Goal: Transaction & Acquisition: Book appointment/travel/reservation

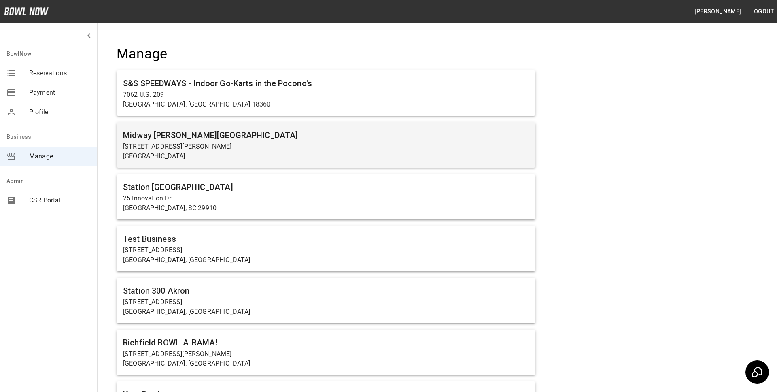
click at [226, 151] on p "[GEOGRAPHIC_DATA]" at bounding box center [326, 156] width 406 height 10
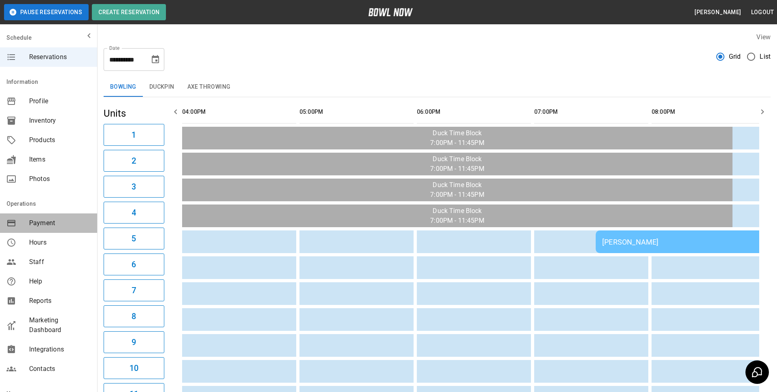
click at [53, 218] on span "Payment" at bounding box center [59, 223] width 61 height 10
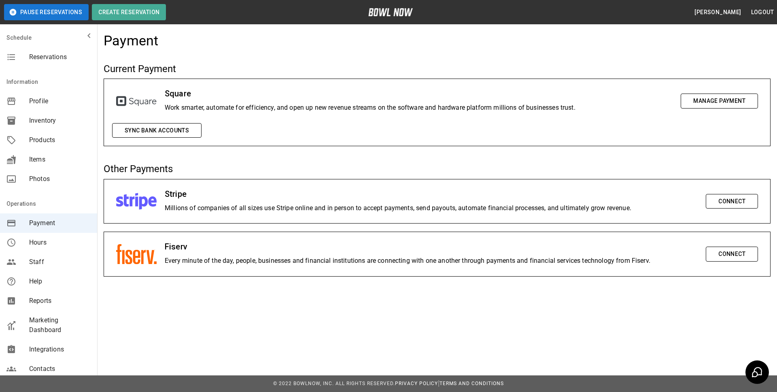
scroll to position [94, 0]
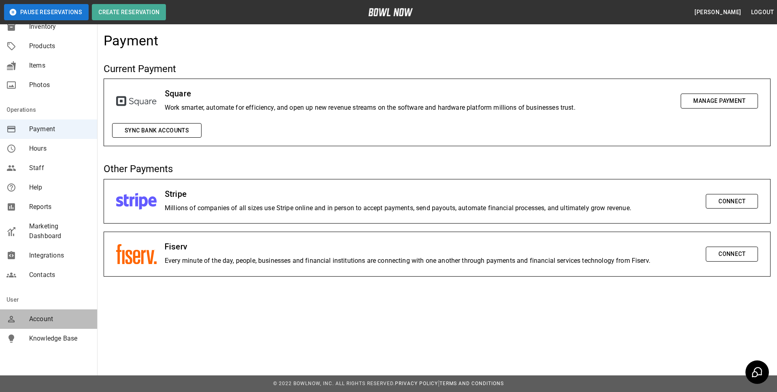
click at [47, 319] on span "Account" at bounding box center [59, 319] width 61 height 10
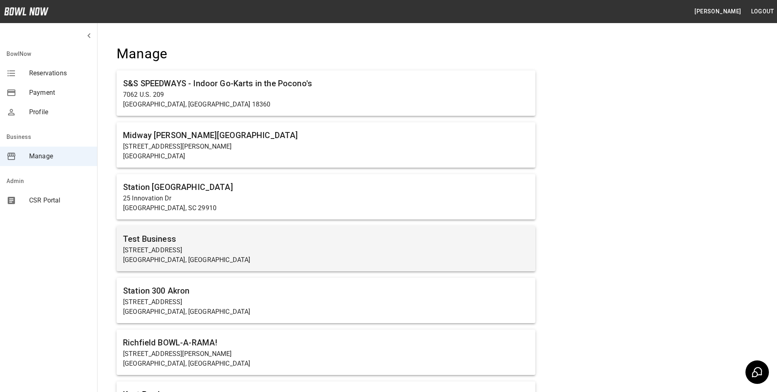
scroll to position [7, 0]
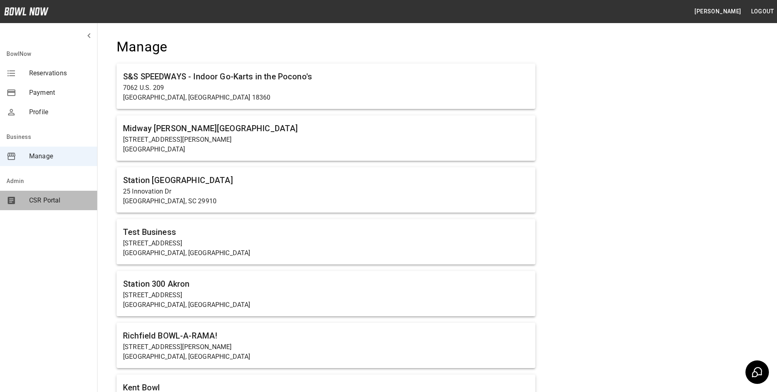
click at [57, 198] on span "CSR Portal" at bounding box center [59, 200] width 61 height 10
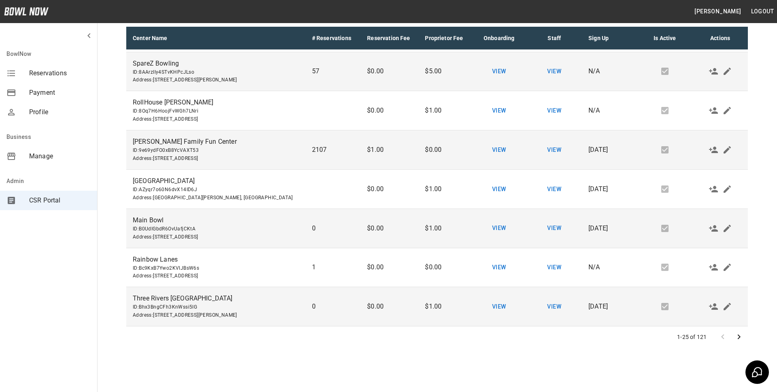
scroll to position [98, 0]
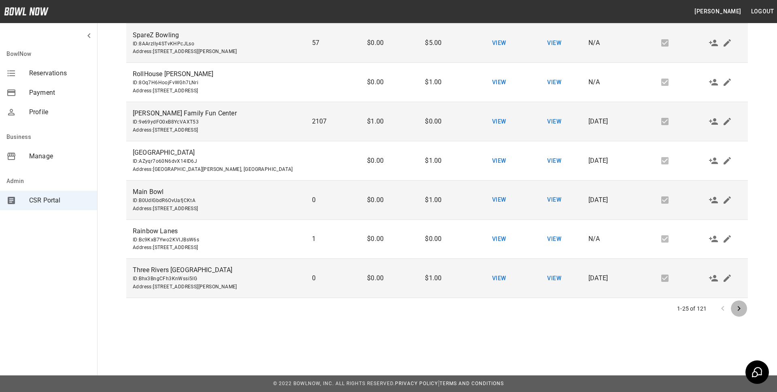
click at [739, 307] on icon "Go to next page" at bounding box center [739, 308] width 10 height 10
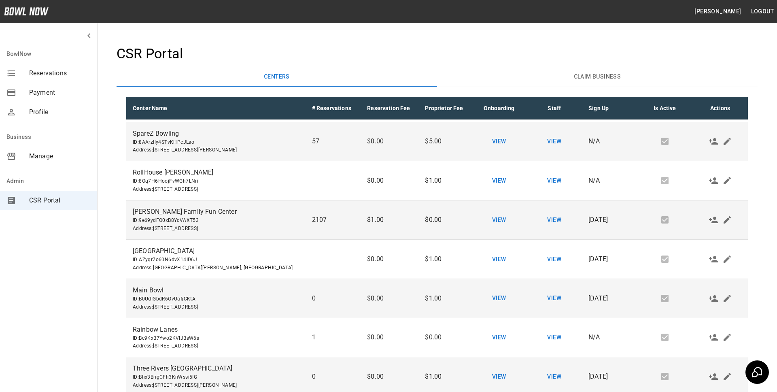
scroll to position [0, 0]
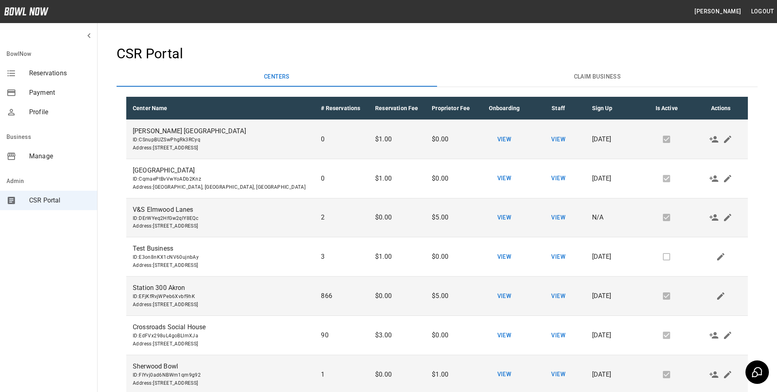
click at [403, 58] on h4 "CSR Portal" at bounding box center [437, 53] width 641 height 17
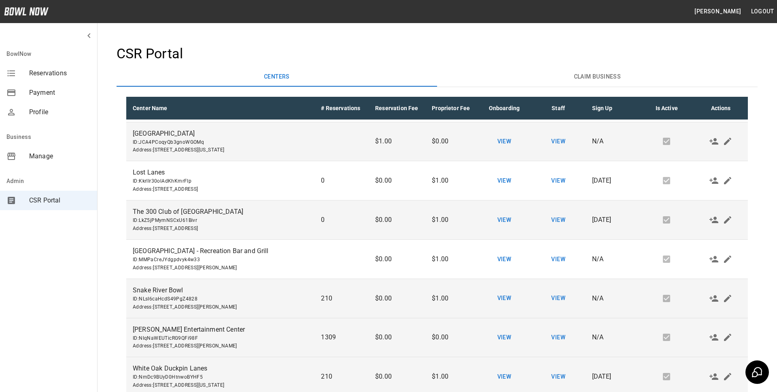
click at [182, 337] on span "ID: NlqNaWEUTicRG9QFi98F" at bounding box center [220, 338] width 175 height 8
copy span "NlqNaWEUTicRG9QFi98F"
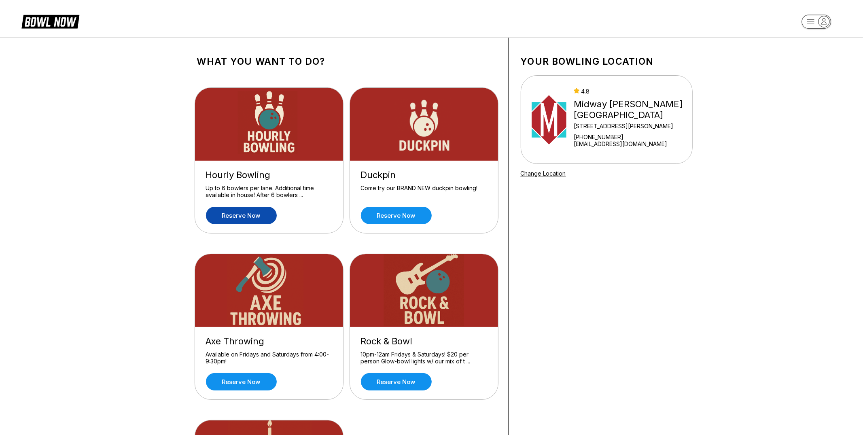
click at [252, 216] on link "Reserve now" at bounding box center [241, 215] width 71 height 17
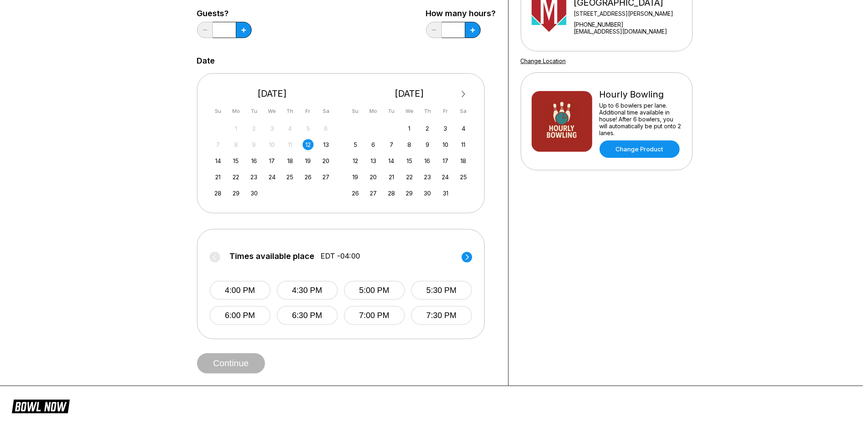
scroll to position [123, 0]
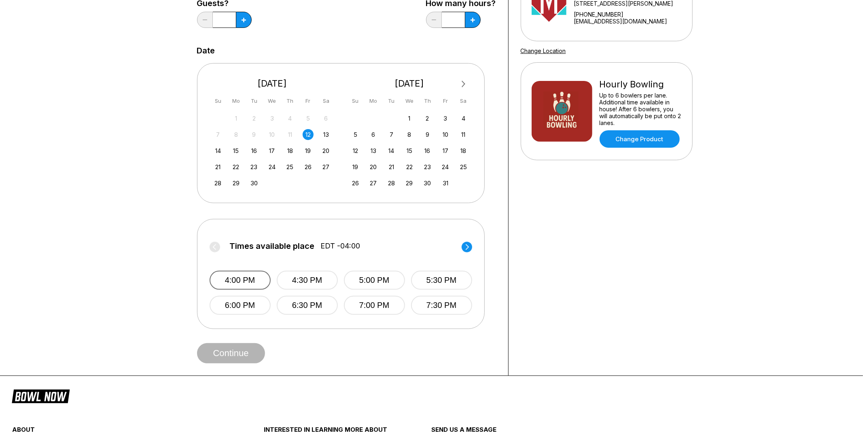
click at [250, 277] on button "4:00 PM" at bounding box center [240, 280] width 61 height 19
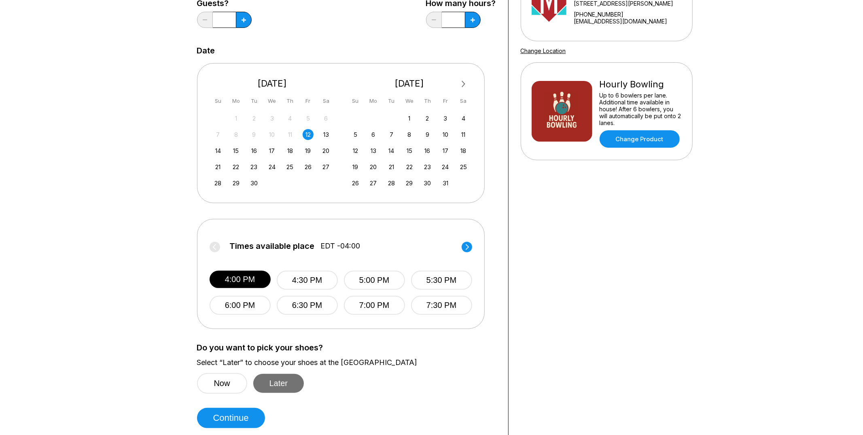
click at [276, 386] on button "Later" at bounding box center [278, 383] width 51 height 19
click at [254, 416] on button "Continue" at bounding box center [231, 418] width 68 height 20
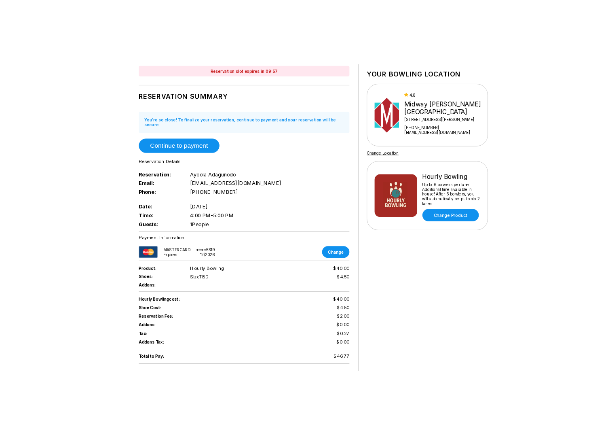
scroll to position [84, 0]
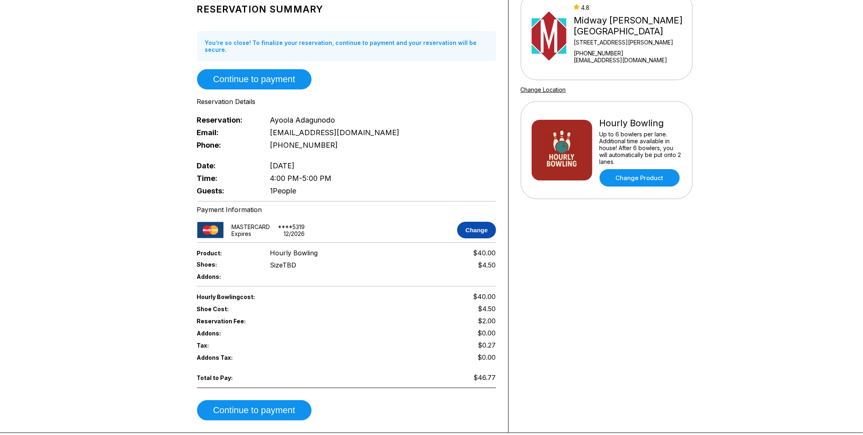
click at [480, 223] on button "Change" at bounding box center [476, 230] width 38 height 17
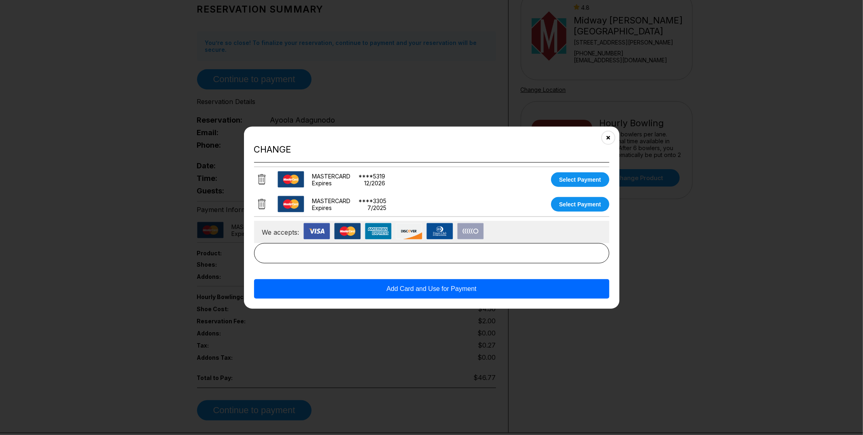
click at [261, 200] on icon at bounding box center [261, 204] width 7 height 11
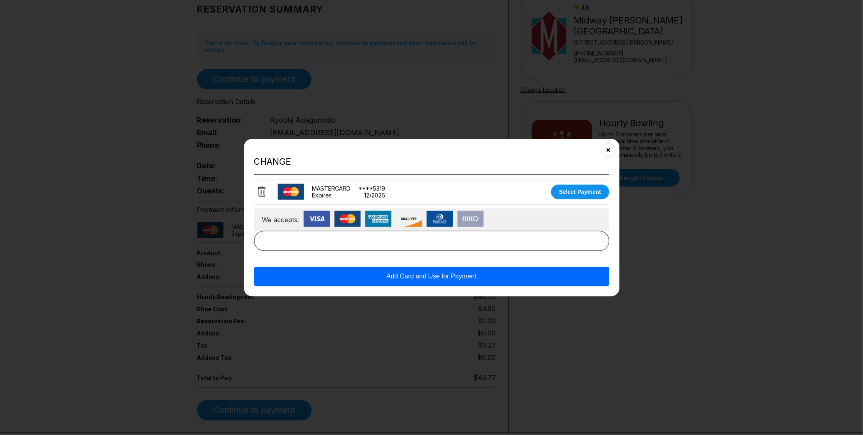
click at [262, 192] on icon at bounding box center [261, 191] width 7 height 11
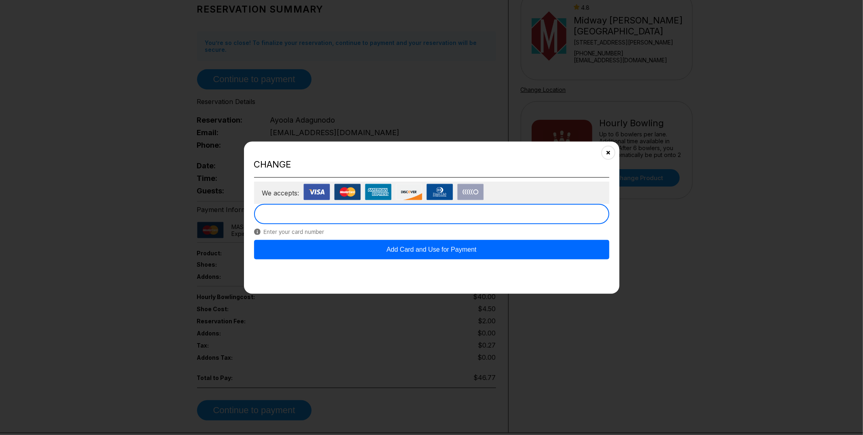
click at [493, 160] on h2 "Change" at bounding box center [431, 164] width 355 height 11
click at [396, 251] on button "Add Card and Use for Payment" at bounding box center [431, 249] width 355 height 19
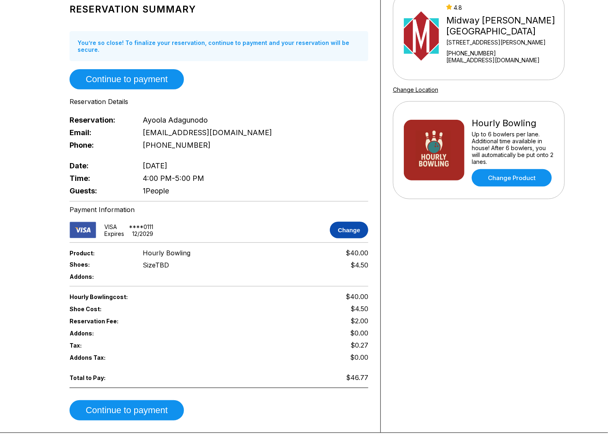
click at [348, 222] on button "Change" at bounding box center [349, 230] width 38 height 17
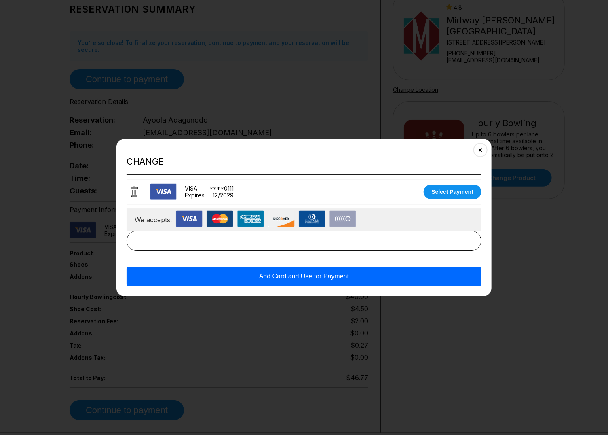
click at [129, 192] on button at bounding box center [134, 191] width 15 height 14
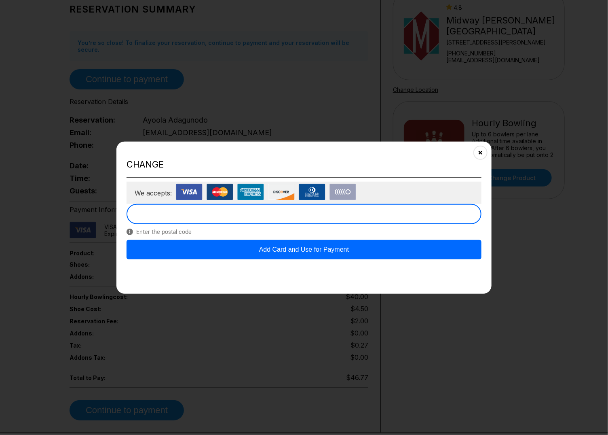
click at [323, 248] on button "Add Card and Use for Payment" at bounding box center [304, 249] width 355 height 19
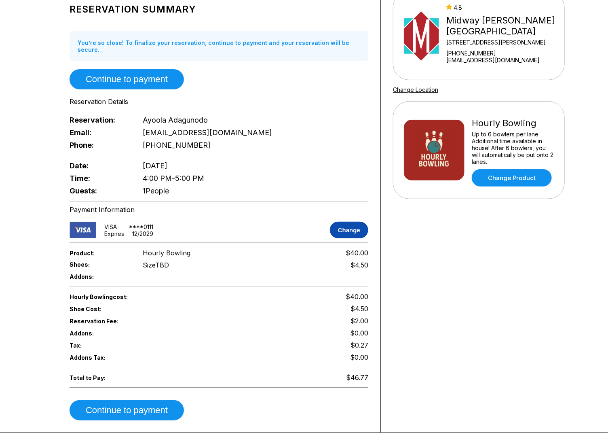
click at [349, 223] on button "Change" at bounding box center [349, 230] width 38 height 17
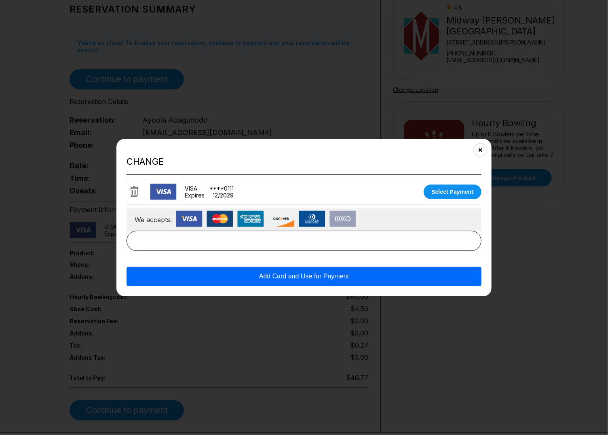
click at [133, 189] on icon at bounding box center [134, 191] width 7 height 11
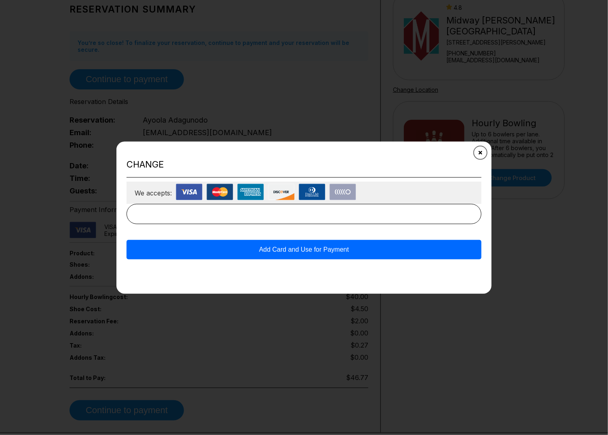
click at [479, 157] on button "Close" at bounding box center [481, 152] width 20 height 20
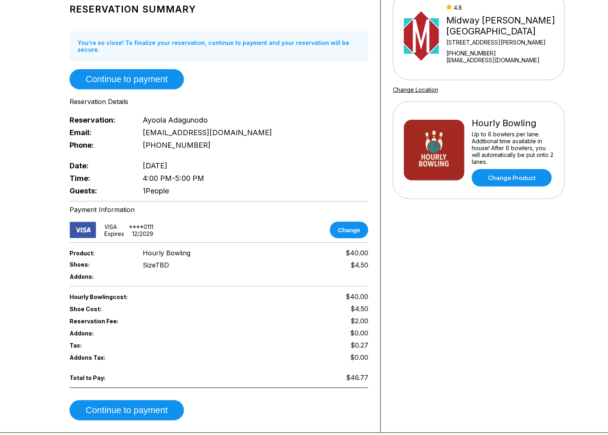
scroll to position [0, 0]
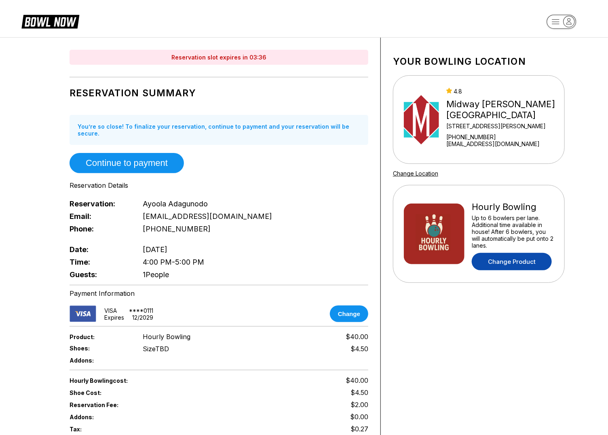
click at [511, 261] on link "Change Product" at bounding box center [512, 261] width 80 height 17
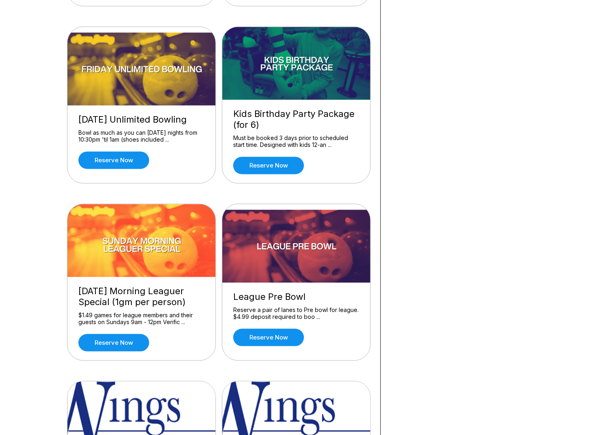
scroll to position [606, 0]
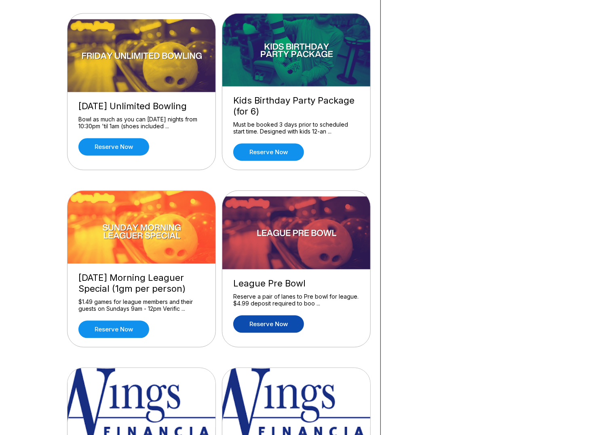
click at [276, 321] on link "Reserve now" at bounding box center [268, 324] width 71 height 17
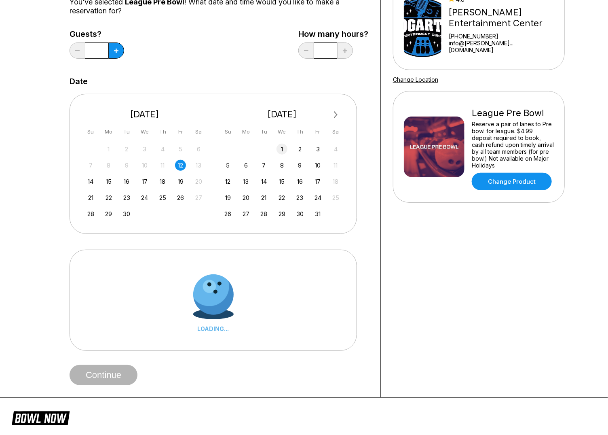
scroll to position [128, 0]
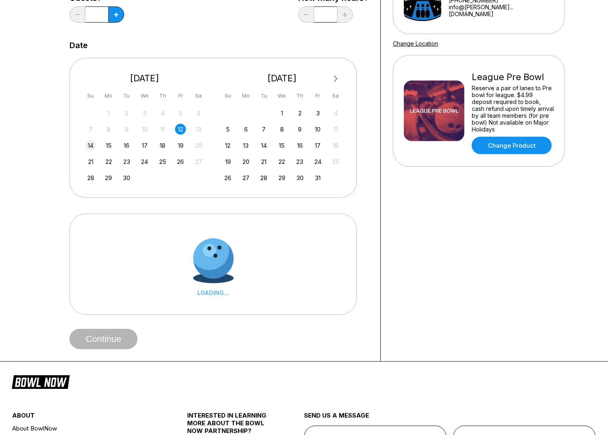
click at [87, 143] on div "14" at bounding box center [90, 145] width 11 height 11
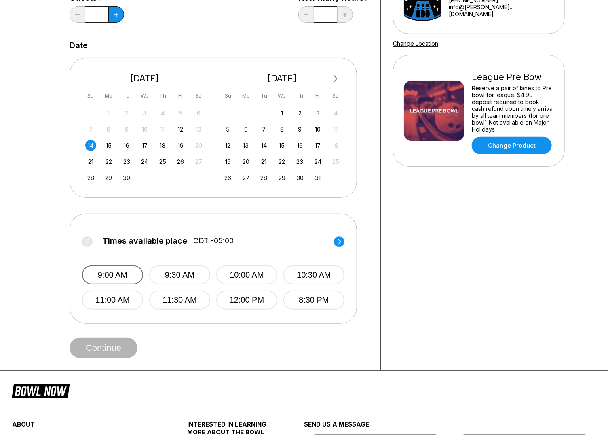
click at [116, 272] on button "9:00 AM" at bounding box center [112, 274] width 61 height 19
click at [113, 349] on button "Continue" at bounding box center [104, 348] width 68 height 20
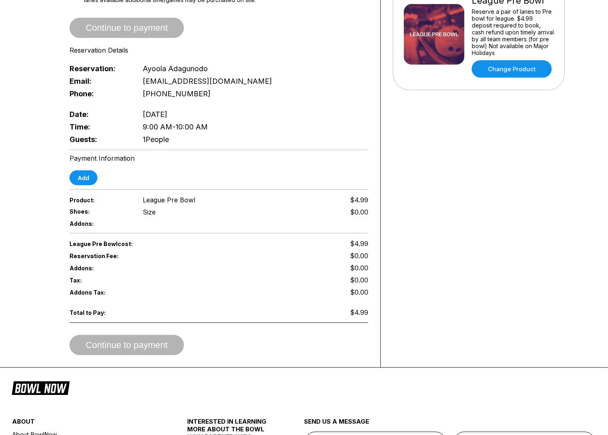
scroll to position [238, 0]
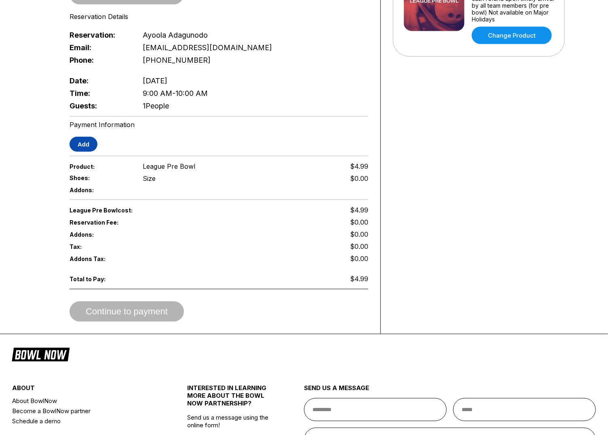
click at [91, 138] on button "Add" at bounding box center [84, 144] width 28 height 15
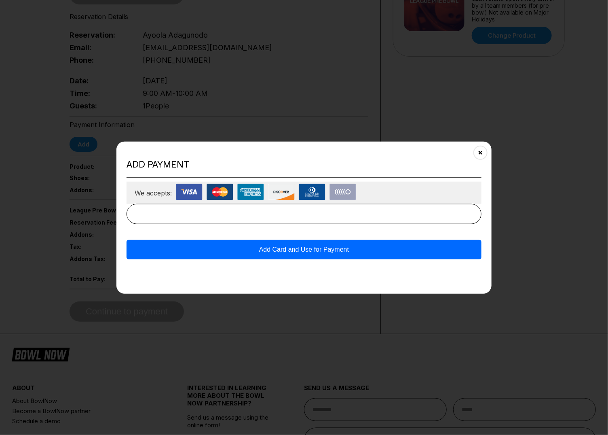
click at [267, 249] on button "Add Card and Use for Payment" at bounding box center [304, 249] width 355 height 19
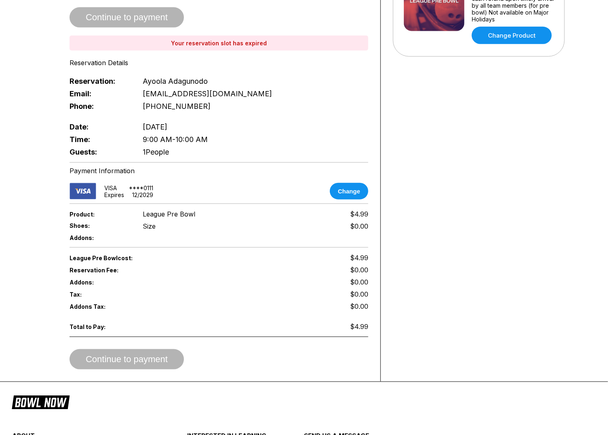
scroll to position [284, 0]
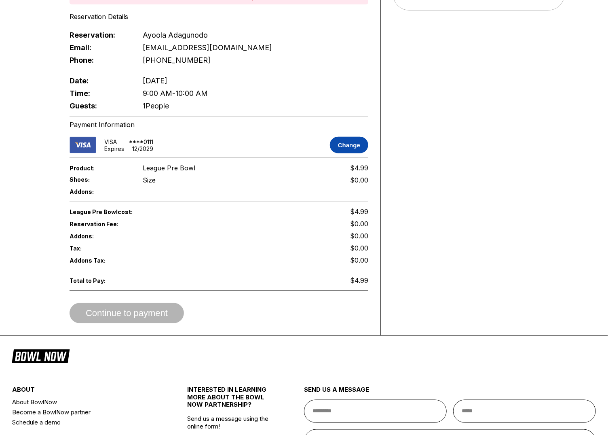
click at [352, 138] on button "Change" at bounding box center [349, 145] width 38 height 17
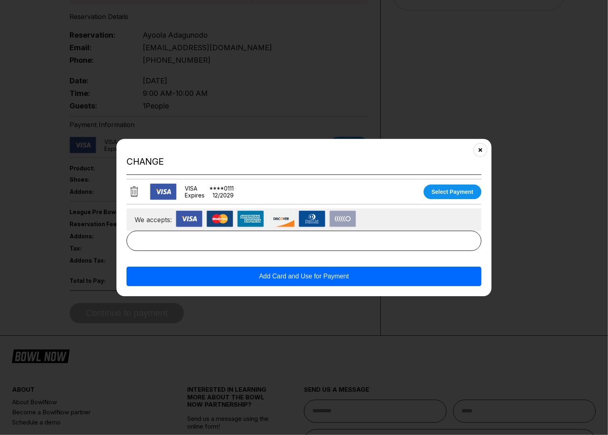
click at [131, 197] on icon at bounding box center [134, 191] width 7 height 11
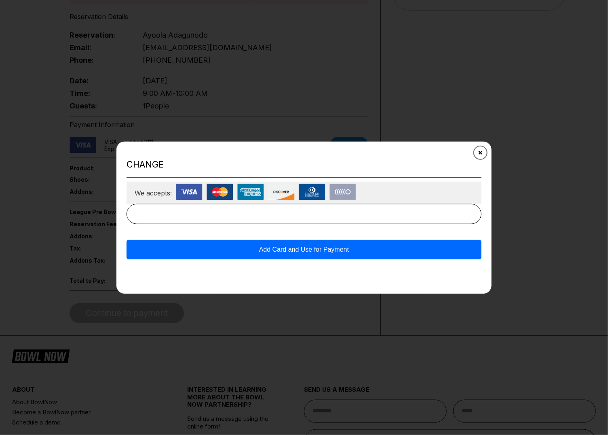
click at [480, 149] on icon "Close" at bounding box center [481, 152] width 6 height 6
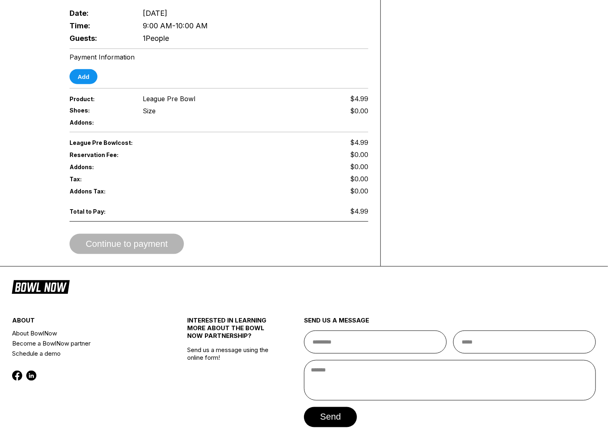
scroll to position [330, 0]
